Goal: Register for event/course

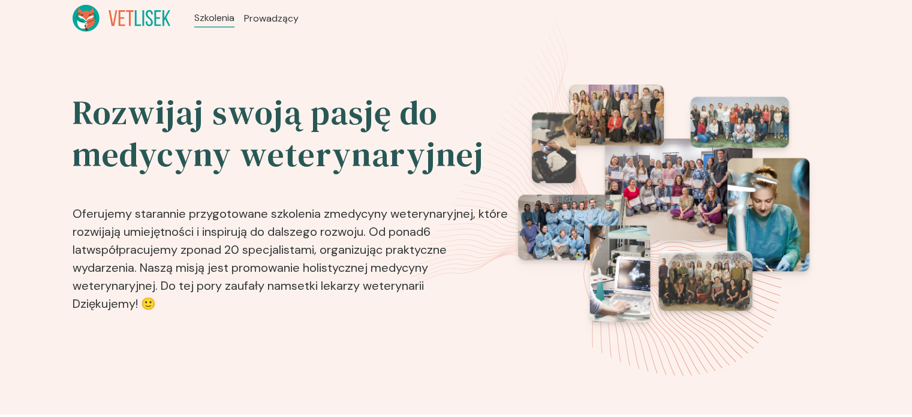
drag, startPoint x: 273, startPoint y: 20, endPoint x: 240, endPoint y: 26, distance: 34.0
click at [273, 20] on span "Prowadzący" at bounding box center [271, 18] width 55 height 14
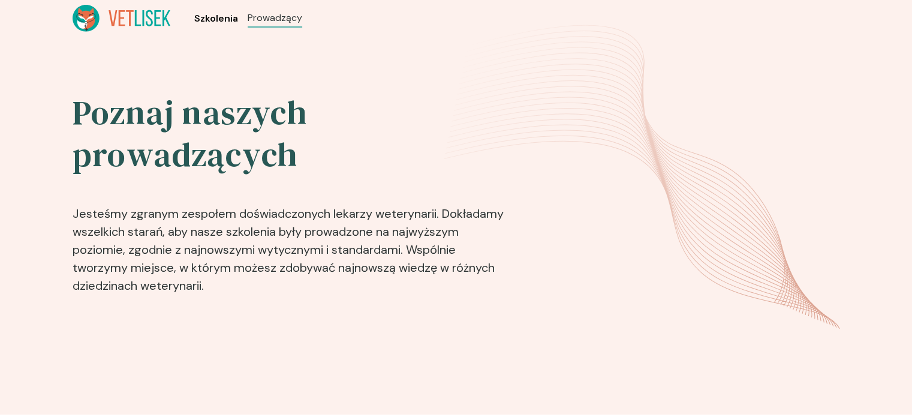
click at [209, 16] on span "Szkolenia" at bounding box center [216, 18] width 44 height 14
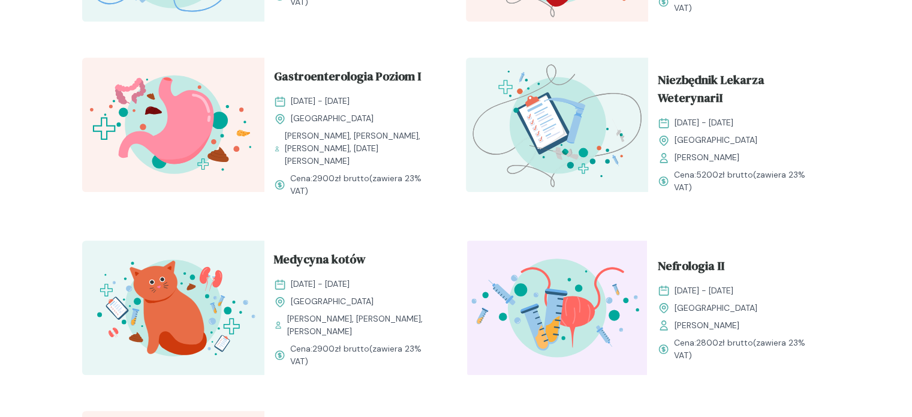
scroll to position [1249, 0]
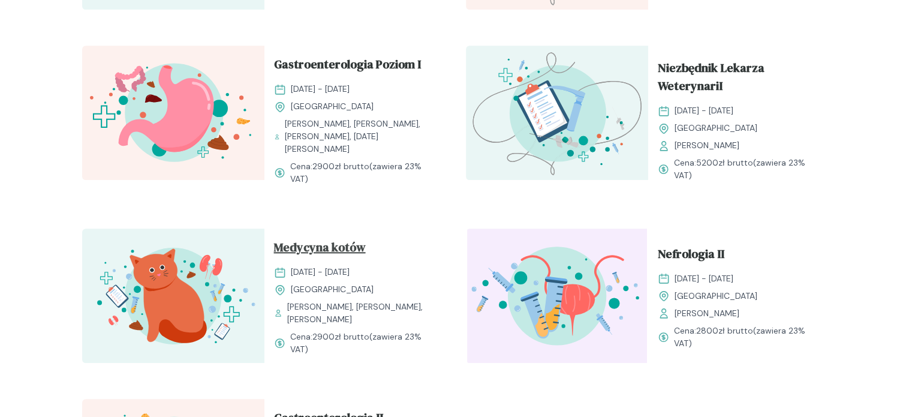
click at [339, 254] on span "Medycyna kotów" at bounding box center [320, 249] width 92 height 23
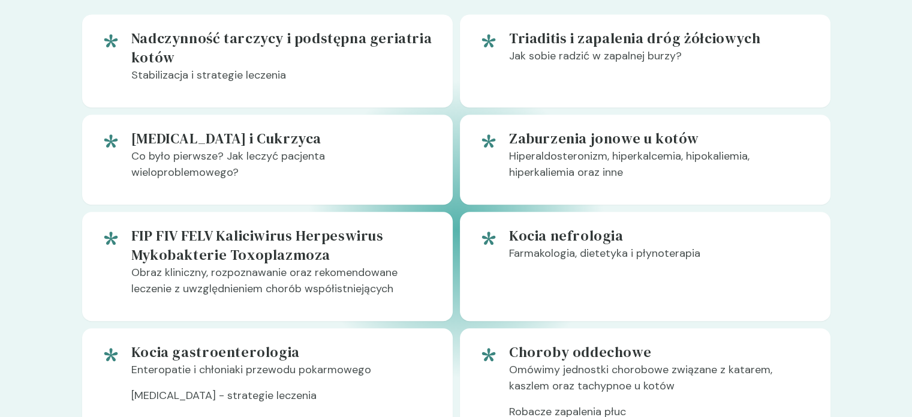
scroll to position [720, 0]
